Goal: Information Seeking & Learning: Learn about a topic

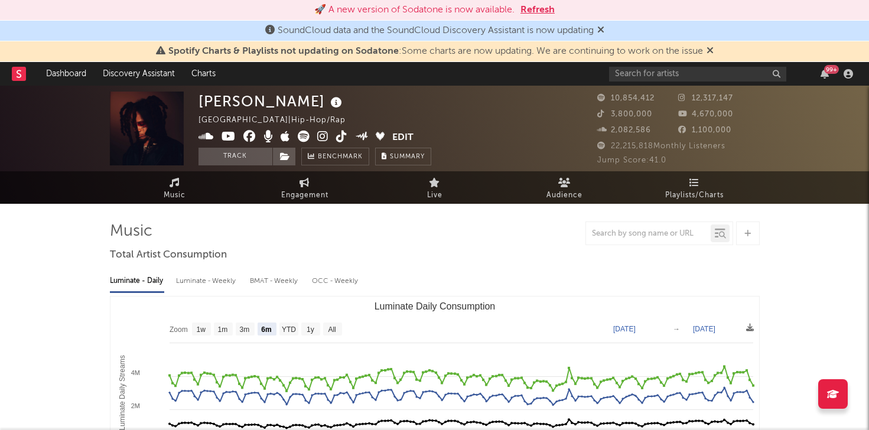
select select "6m"
click at [646, 74] on input "text" at bounding box center [697, 74] width 177 height 15
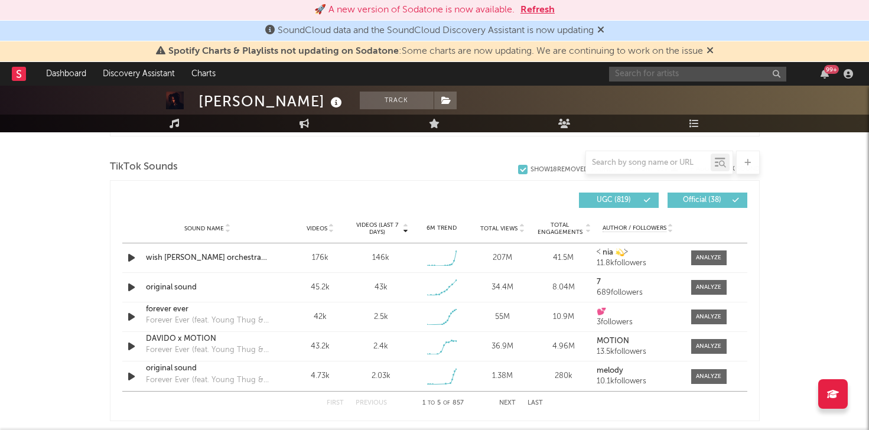
scroll to position [798, 0]
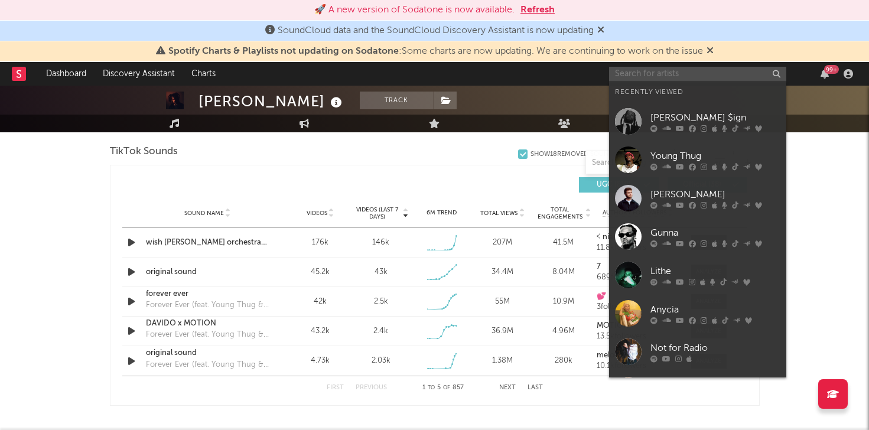
click at [677, 67] on input "text" at bounding box center [697, 74] width 177 height 15
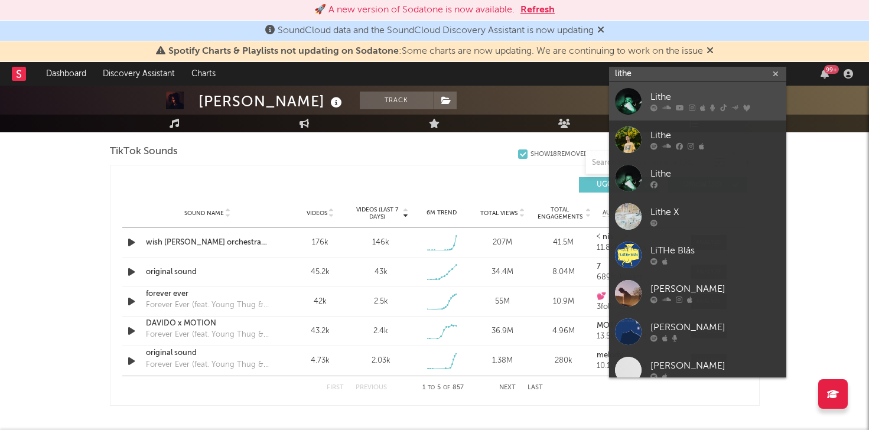
type input "lithe"
click at [654, 97] on div "Lithe" at bounding box center [716, 97] width 130 height 14
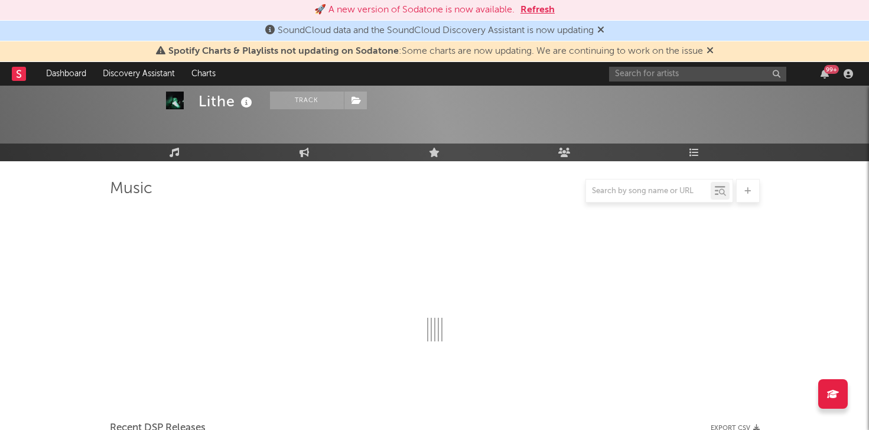
scroll to position [798, 0]
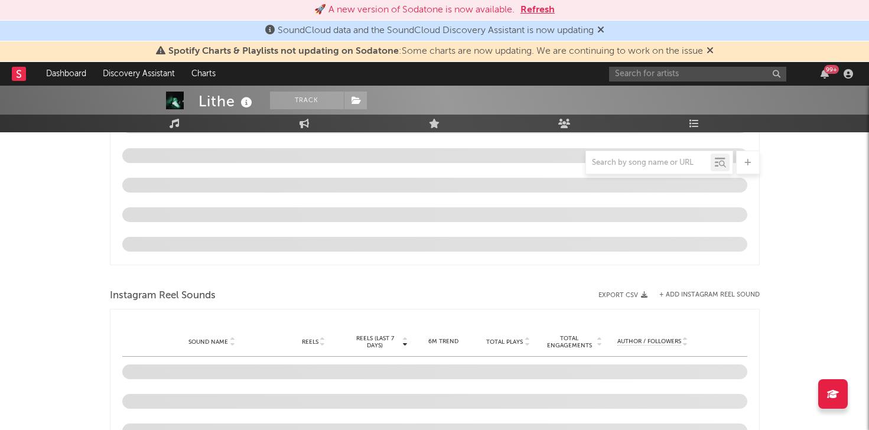
click at [541, 11] on button "Refresh" at bounding box center [538, 10] width 34 height 14
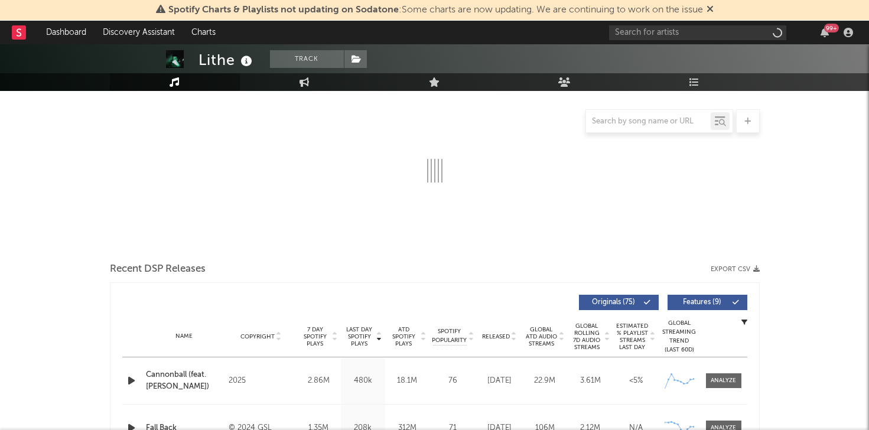
select select "6m"
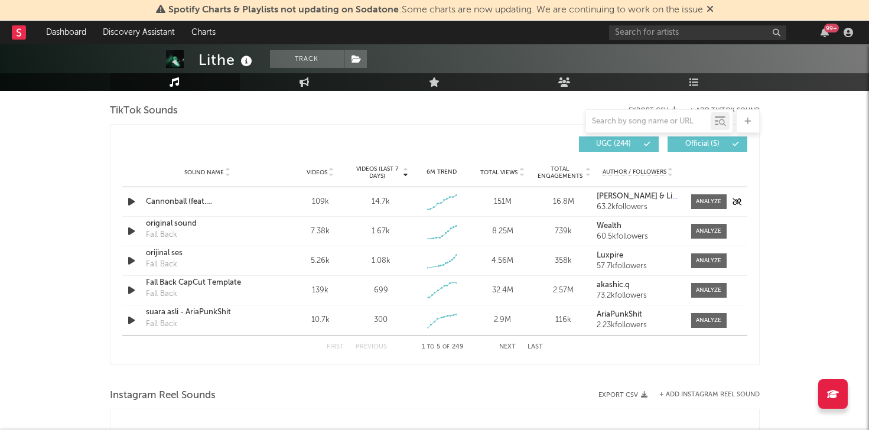
scroll to position [799, 0]
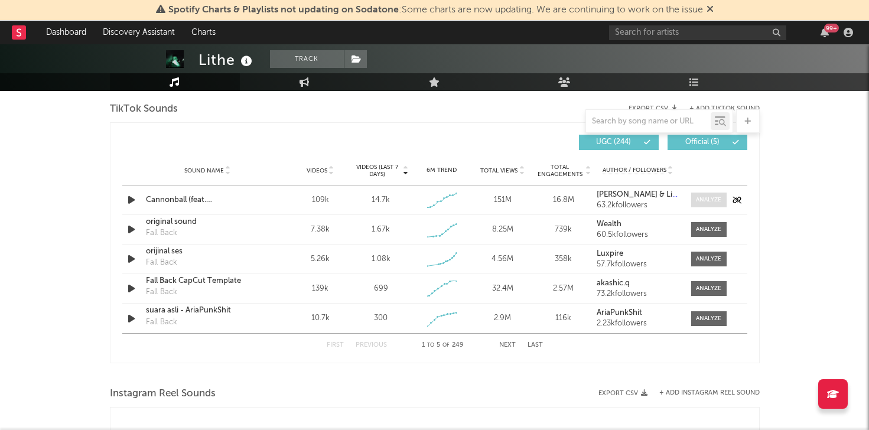
click at [706, 199] on div at bounding box center [708, 200] width 25 height 9
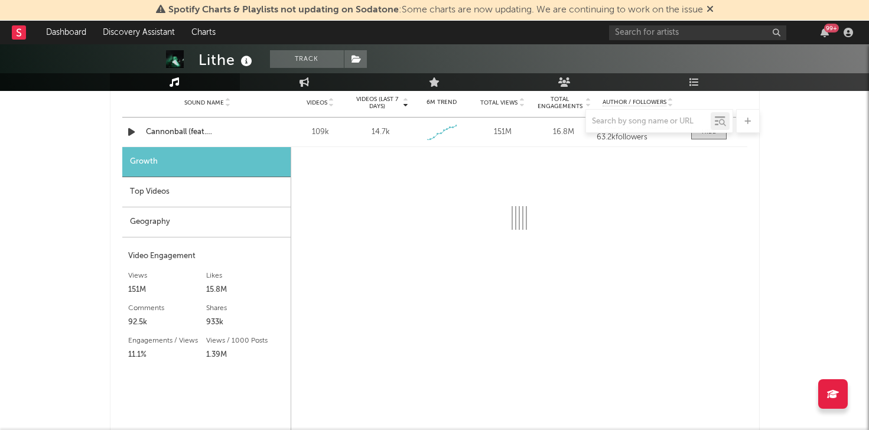
scroll to position [871, 0]
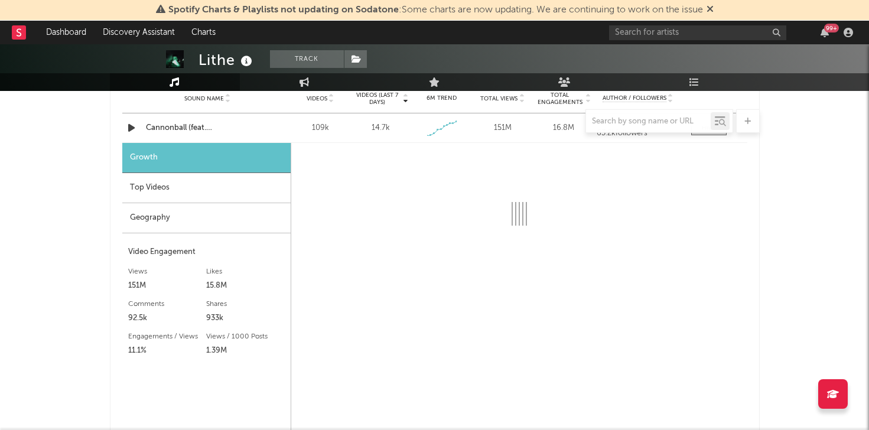
select select "1w"
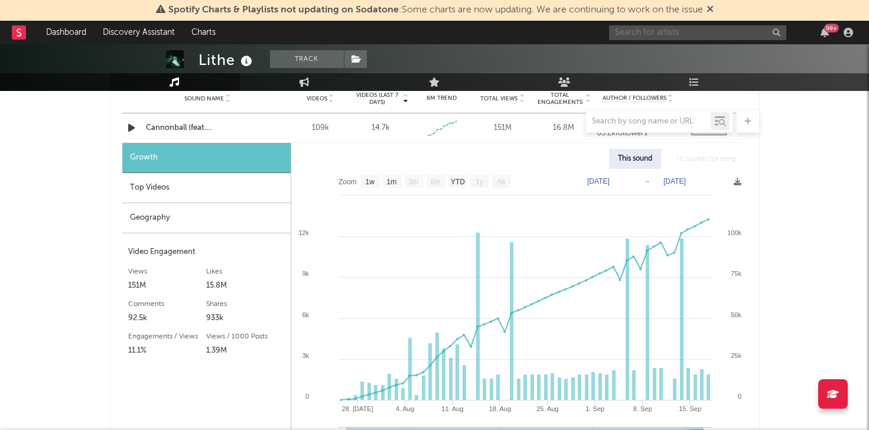
click at [648, 34] on input "text" at bounding box center [697, 32] width 177 height 15
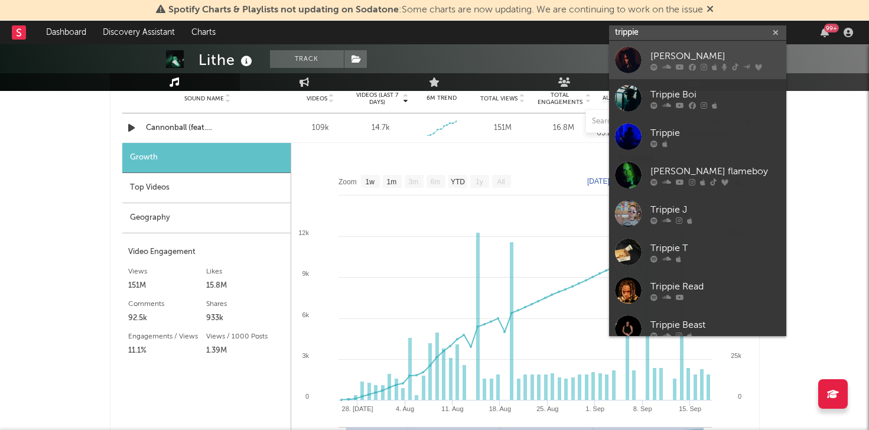
type input "trippie"
click at [658, 54] on div "[PERSON_NAME]" at bounding box center [716, 56] width 130 height 14
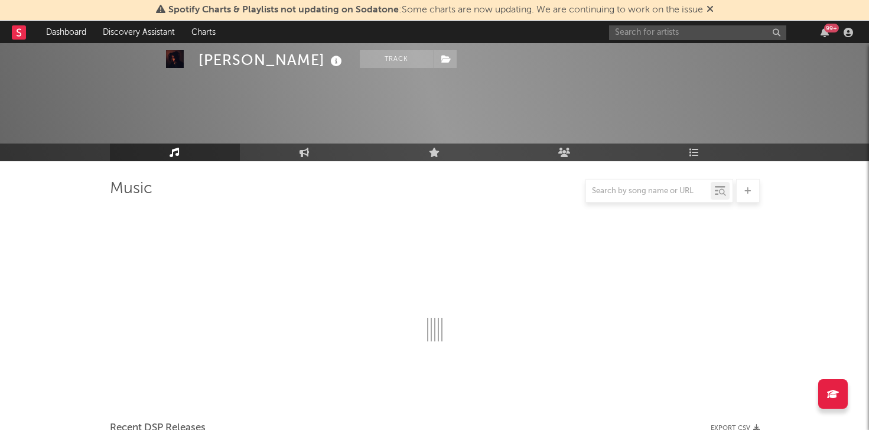
scroll to position [871, 0]
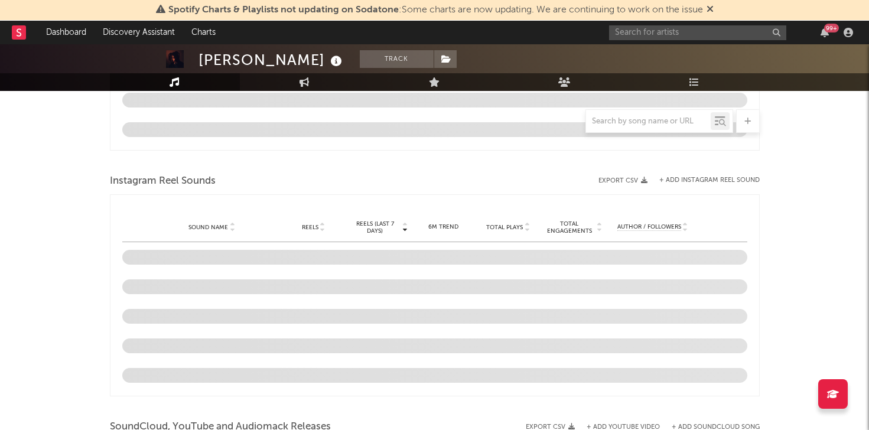
select select "6m"
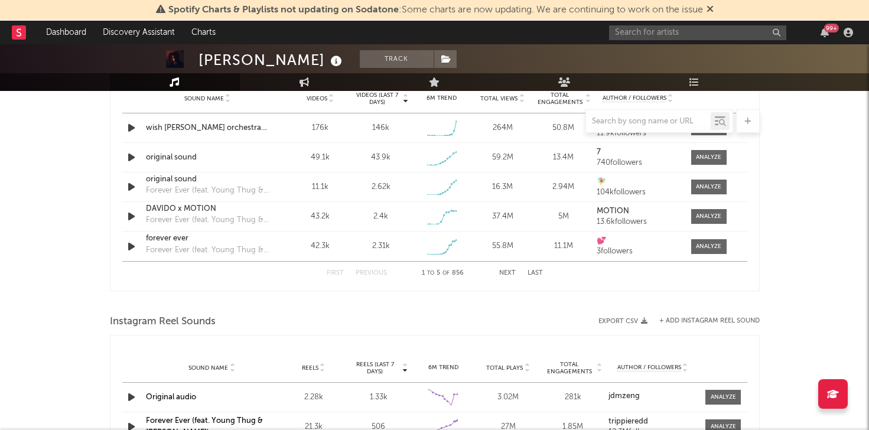
click at [526, 122] on div at bounding box center [435, 121] width 650 height 24
click at [793, 130] on div "[PERSON_NAME] Track [GEOGRAPHIC_DATA] | Hip-Hop/Rap Edit Track Benchmark Summar…" at bounding box center [434, 65] width 869 height 1785
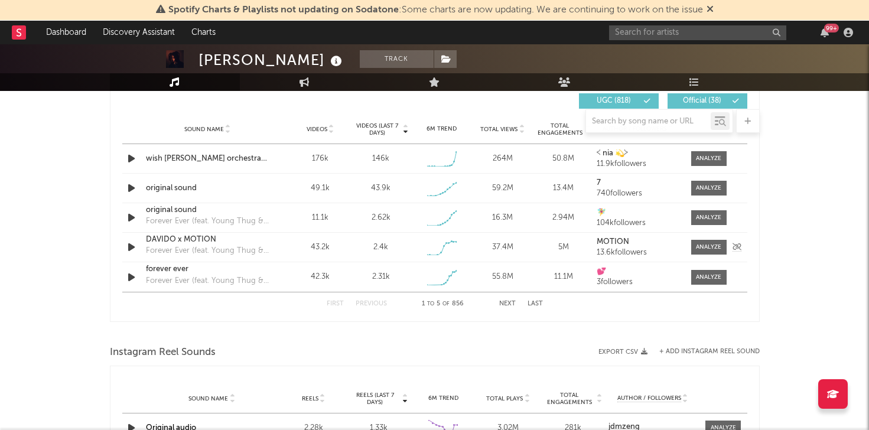
scroll to position [838, 0]
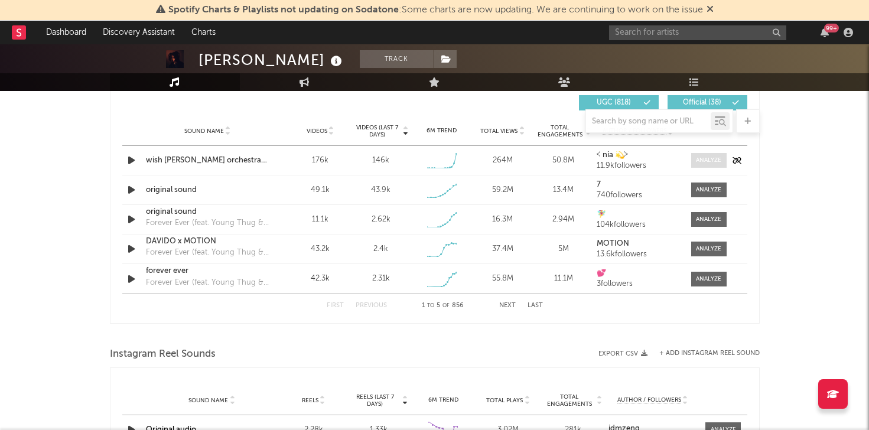
click at [707, 164] on div at bounding box center [708, 160] width 25 height 9
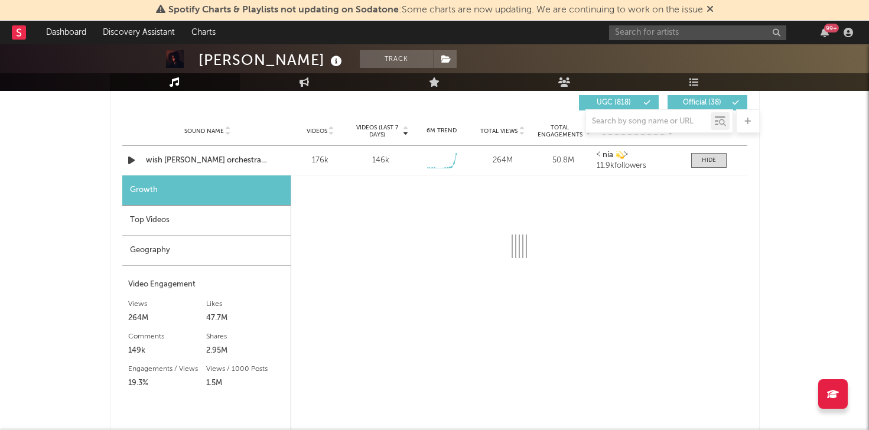
select select "1w"
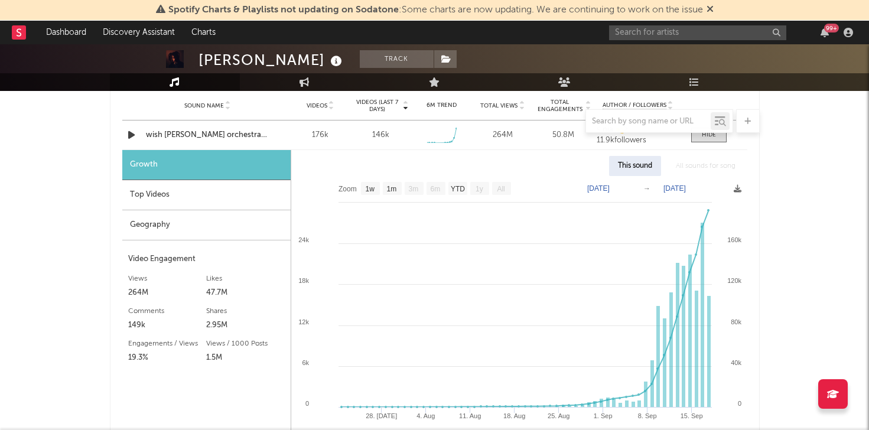
scroll to position [865, 0]
